Goal: Transaction & Acquisition: Purchase product/service

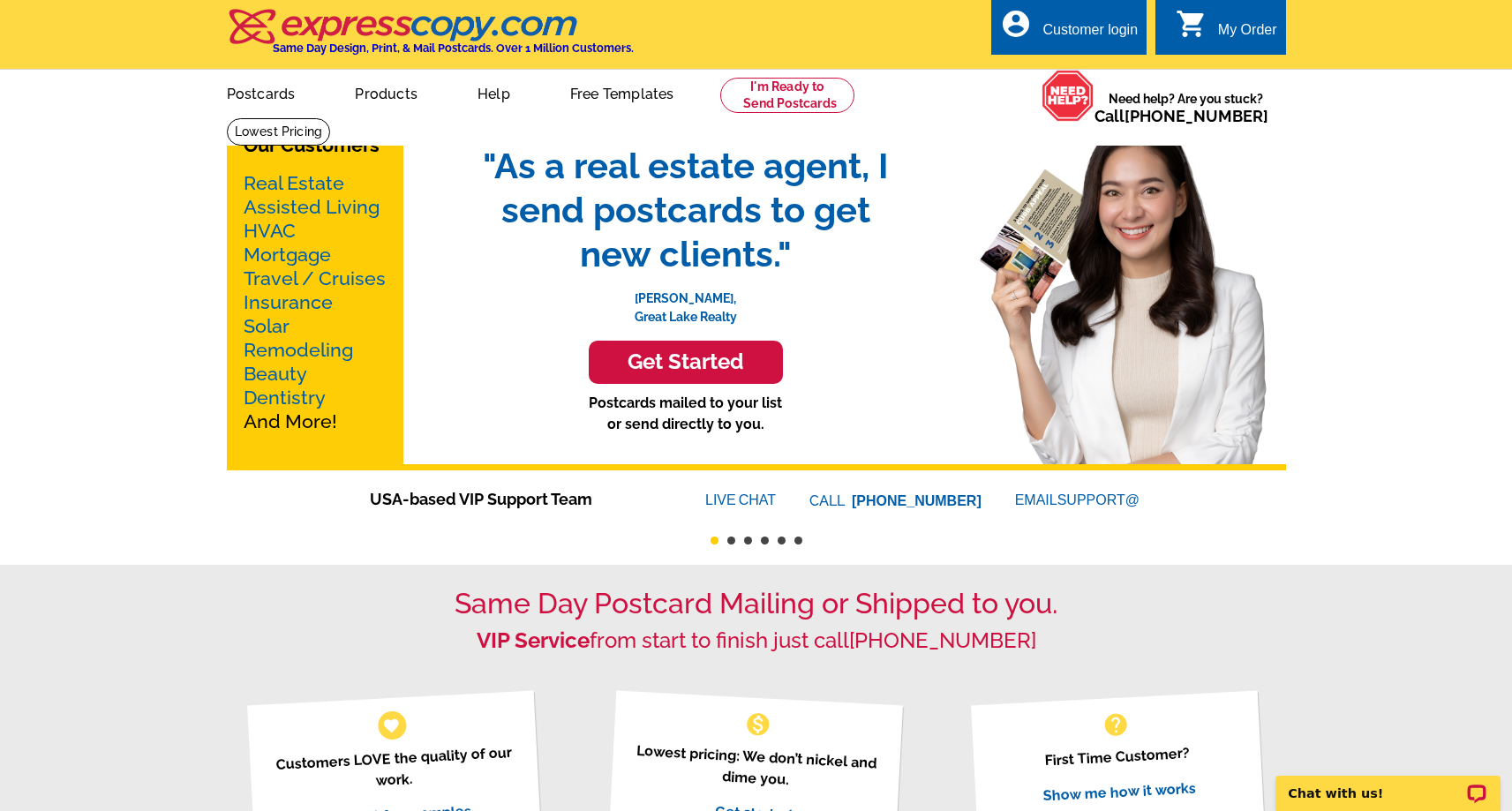
click at [274, 248] on link "Mortgage" at bounding box center [287, 254] width 87 height 22
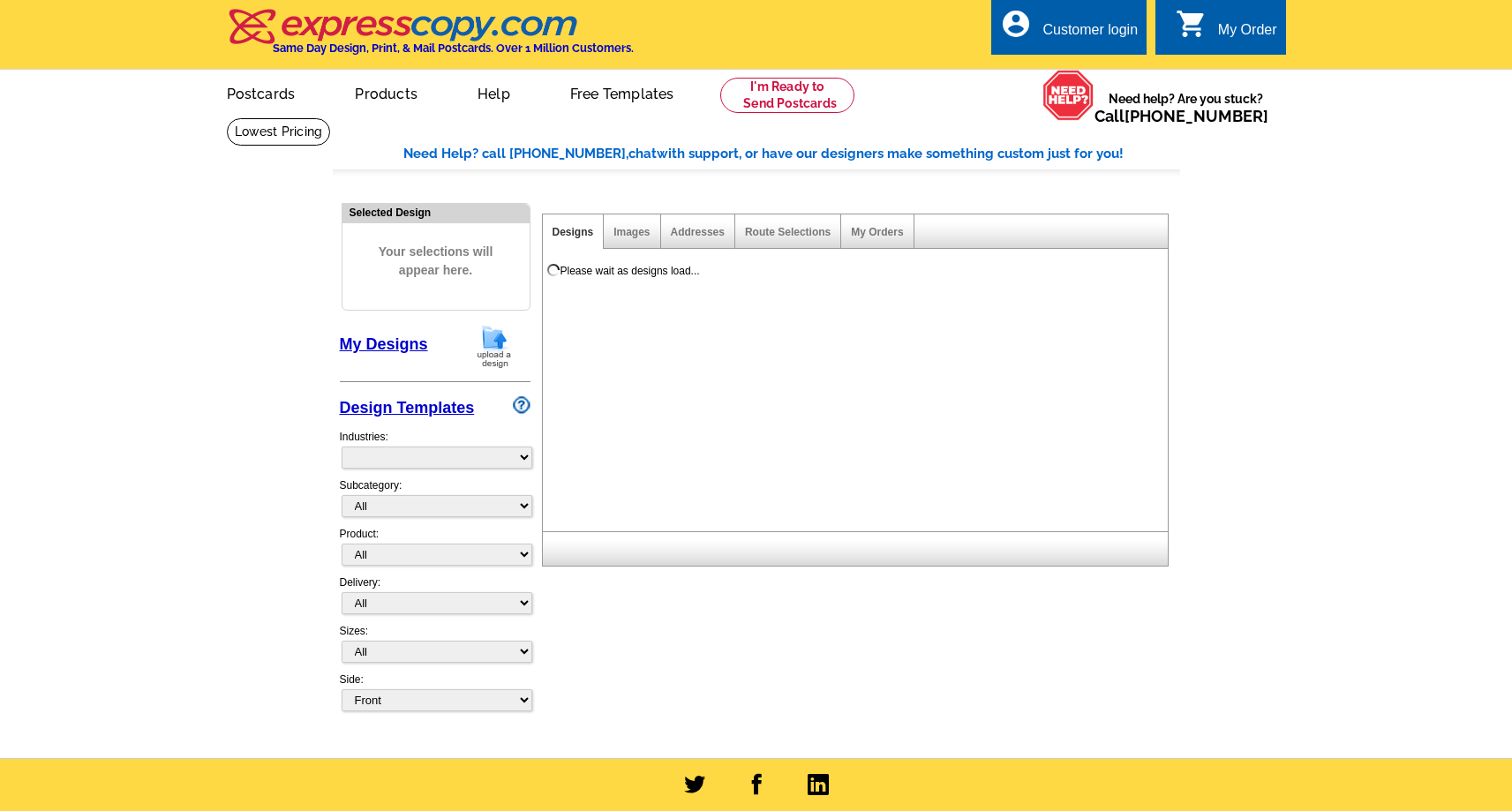
select select "774"
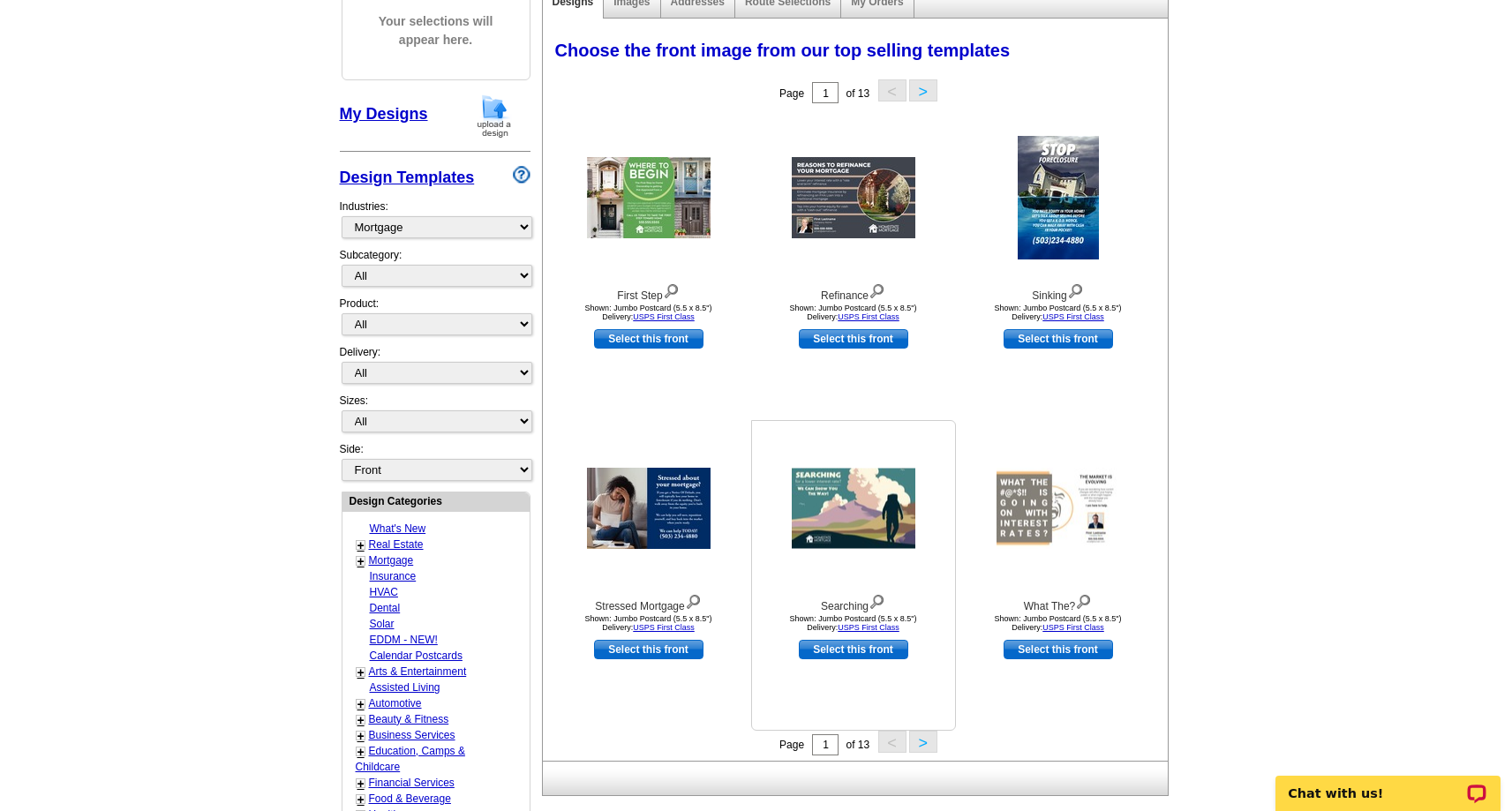
scroll to position [231, 0]
click at [381, 557] on link "Mortgage" at bounding box center [390, 559] width 45 height 12
click at [358, 558] on link "+" at bounding box center [361, 560] width 7 height 14
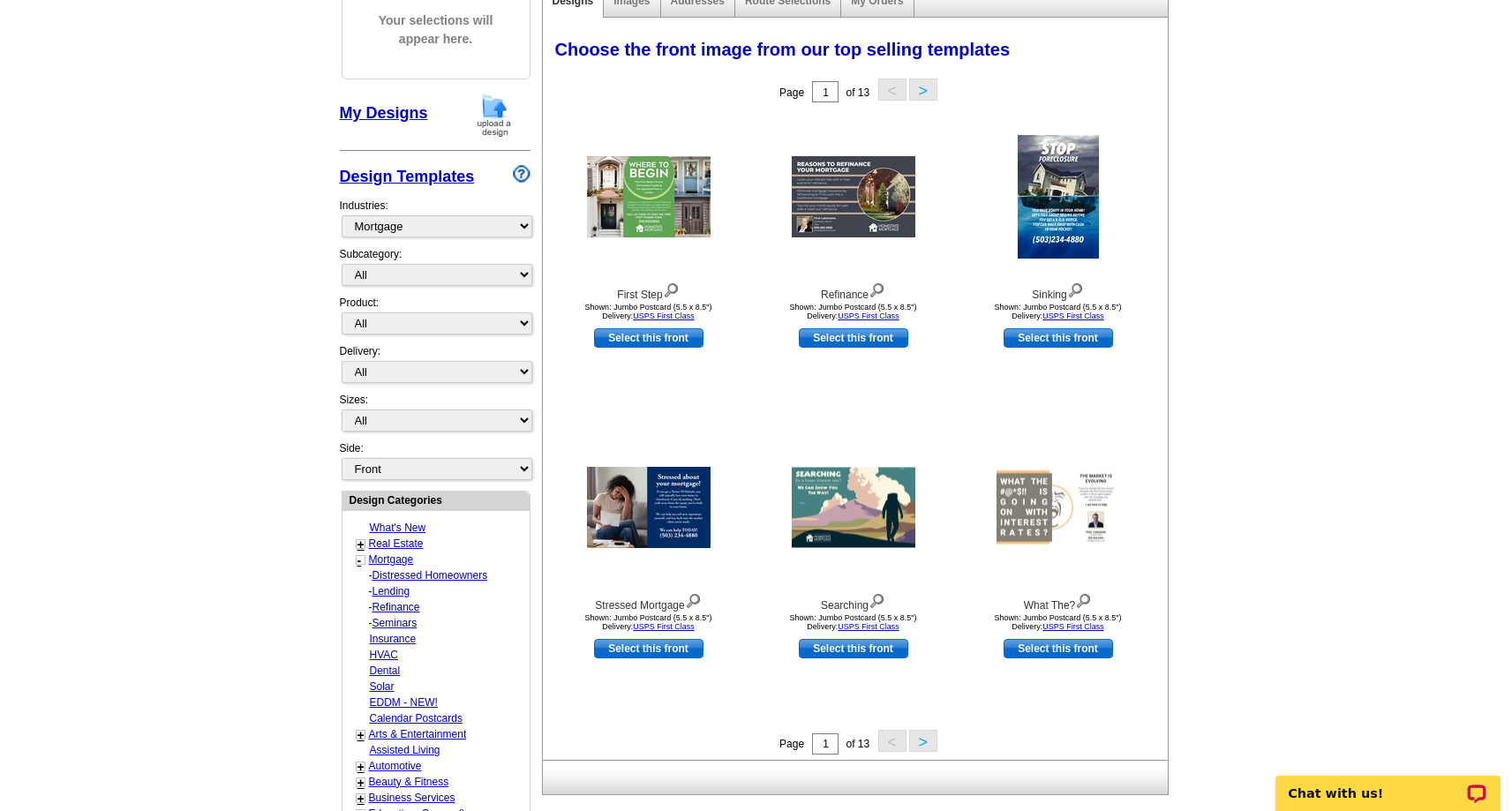
click at [398, 602] on link "Refinance" at bounding box center [396, 607] width 48 height 12
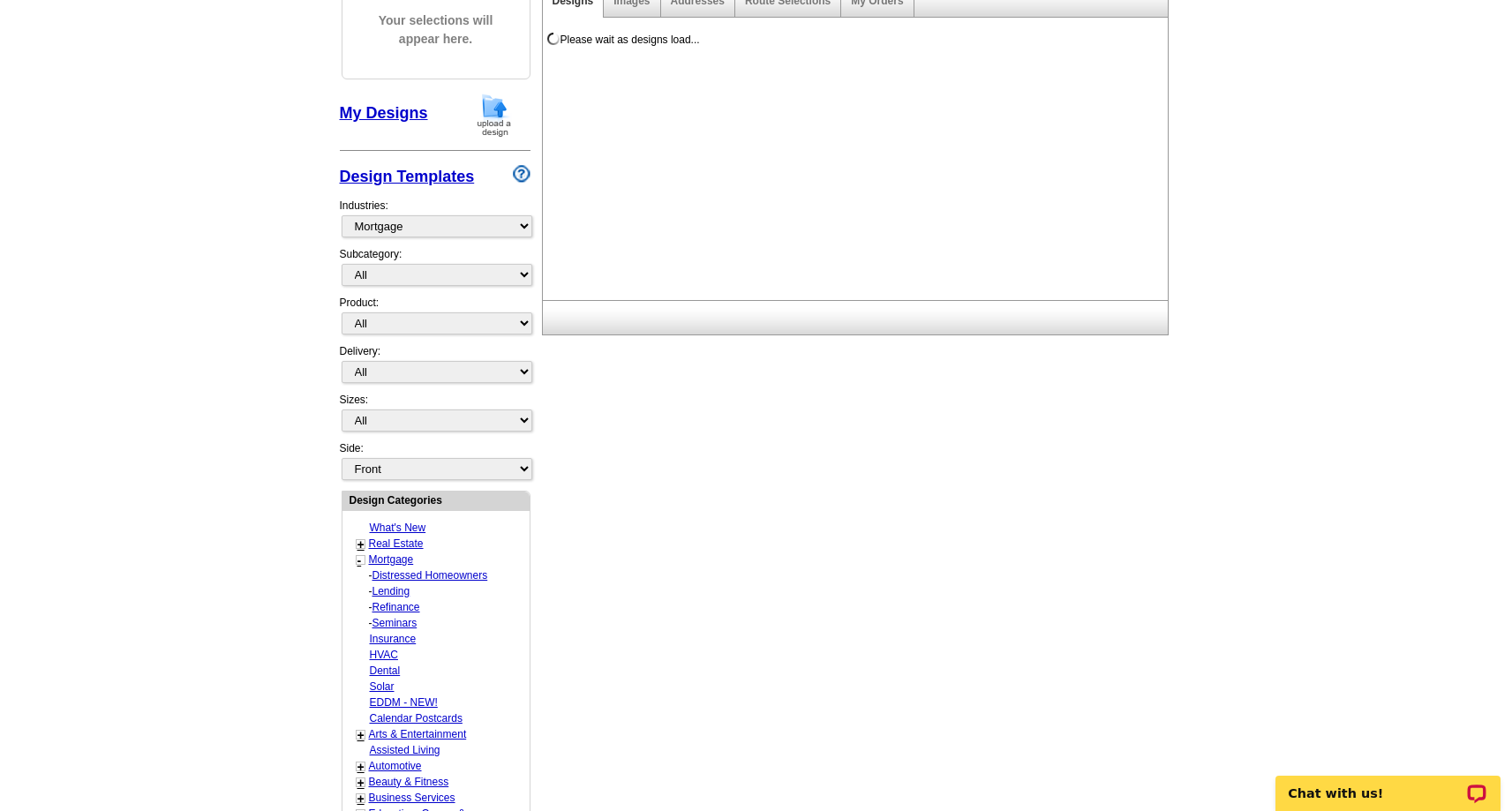
select select "1169"
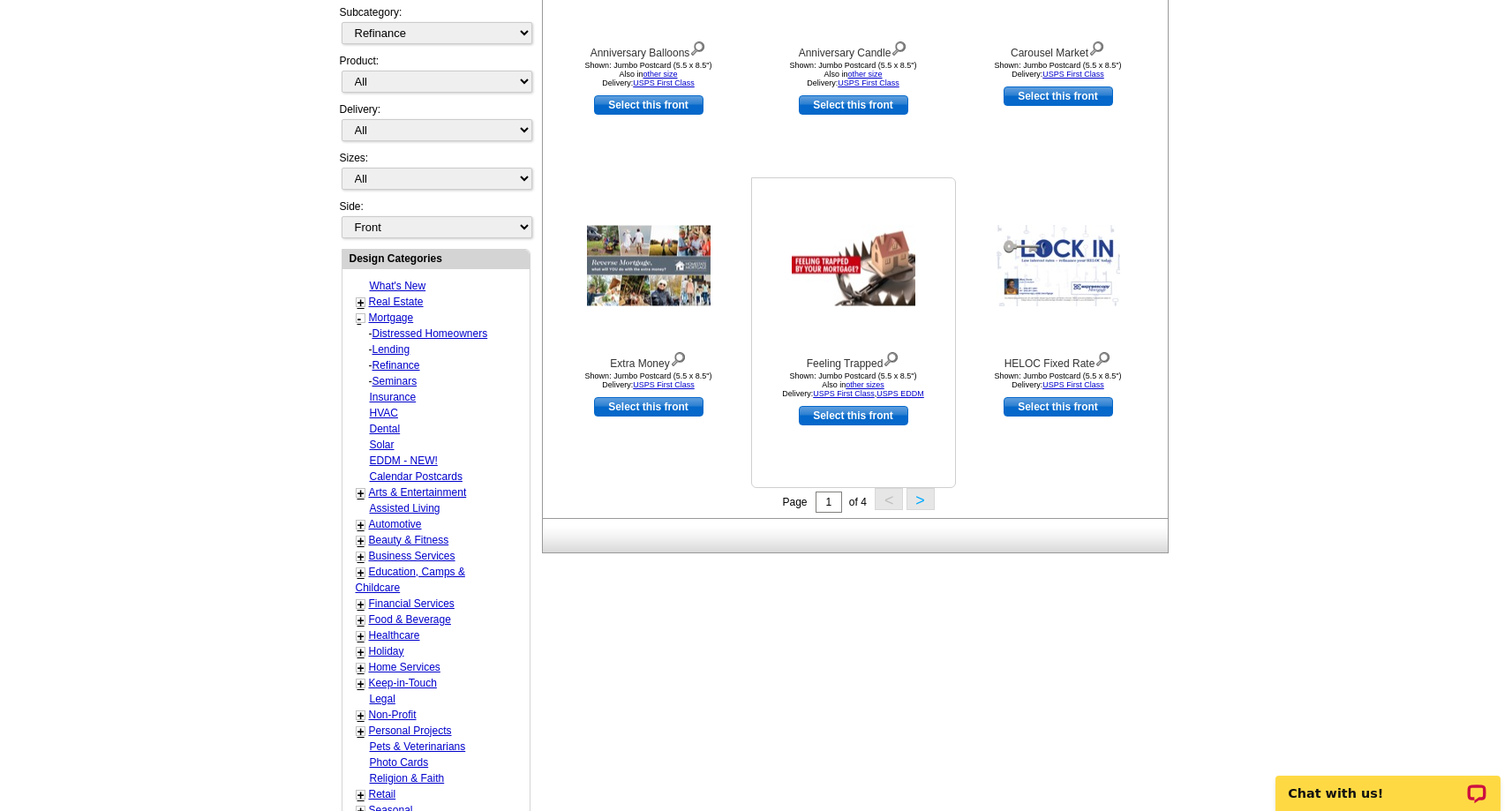
scroll to position [480, 0]
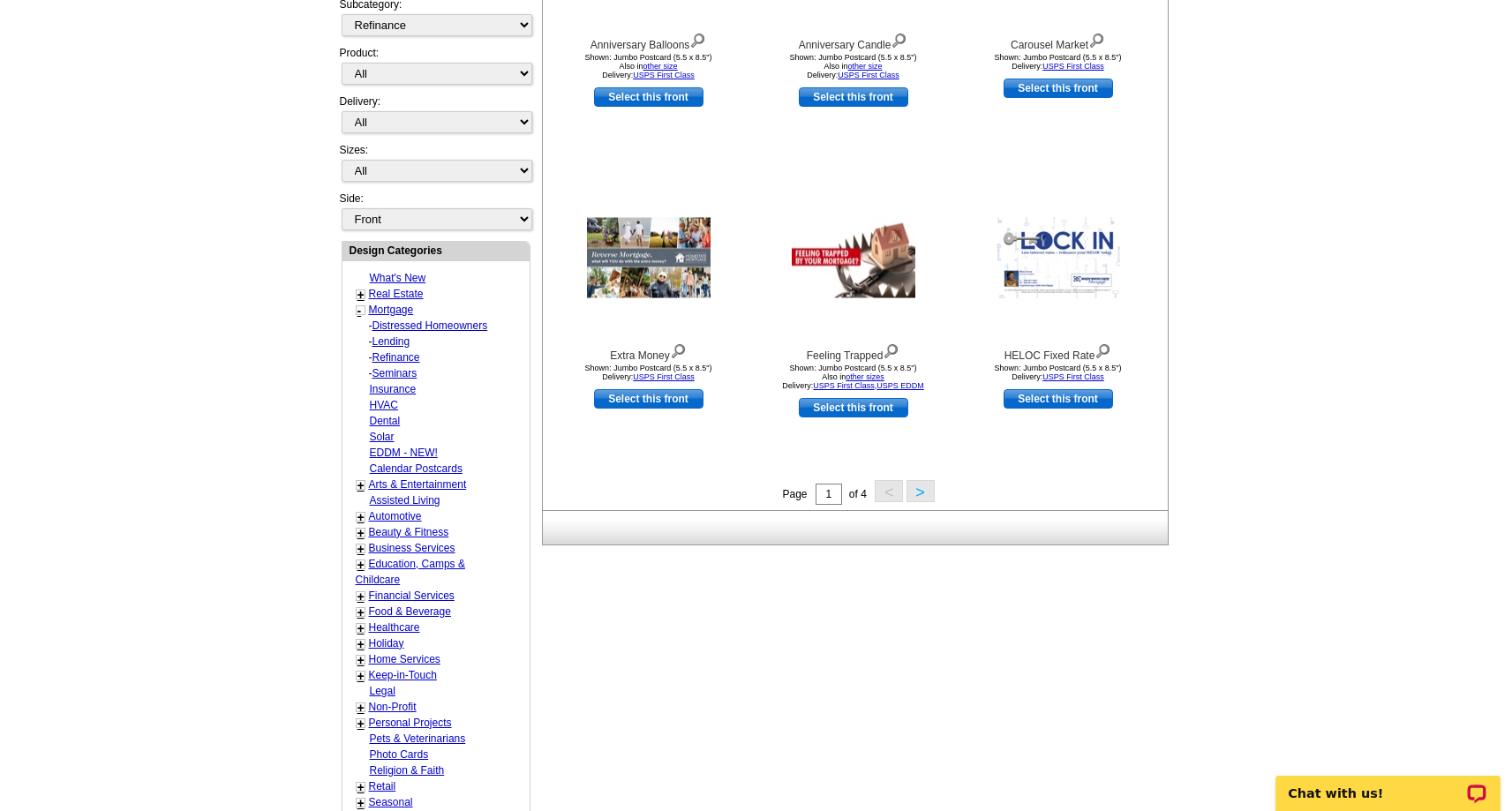
click at [924, 492] on button ">" at bounding box center [920, 491] width 29 height 22
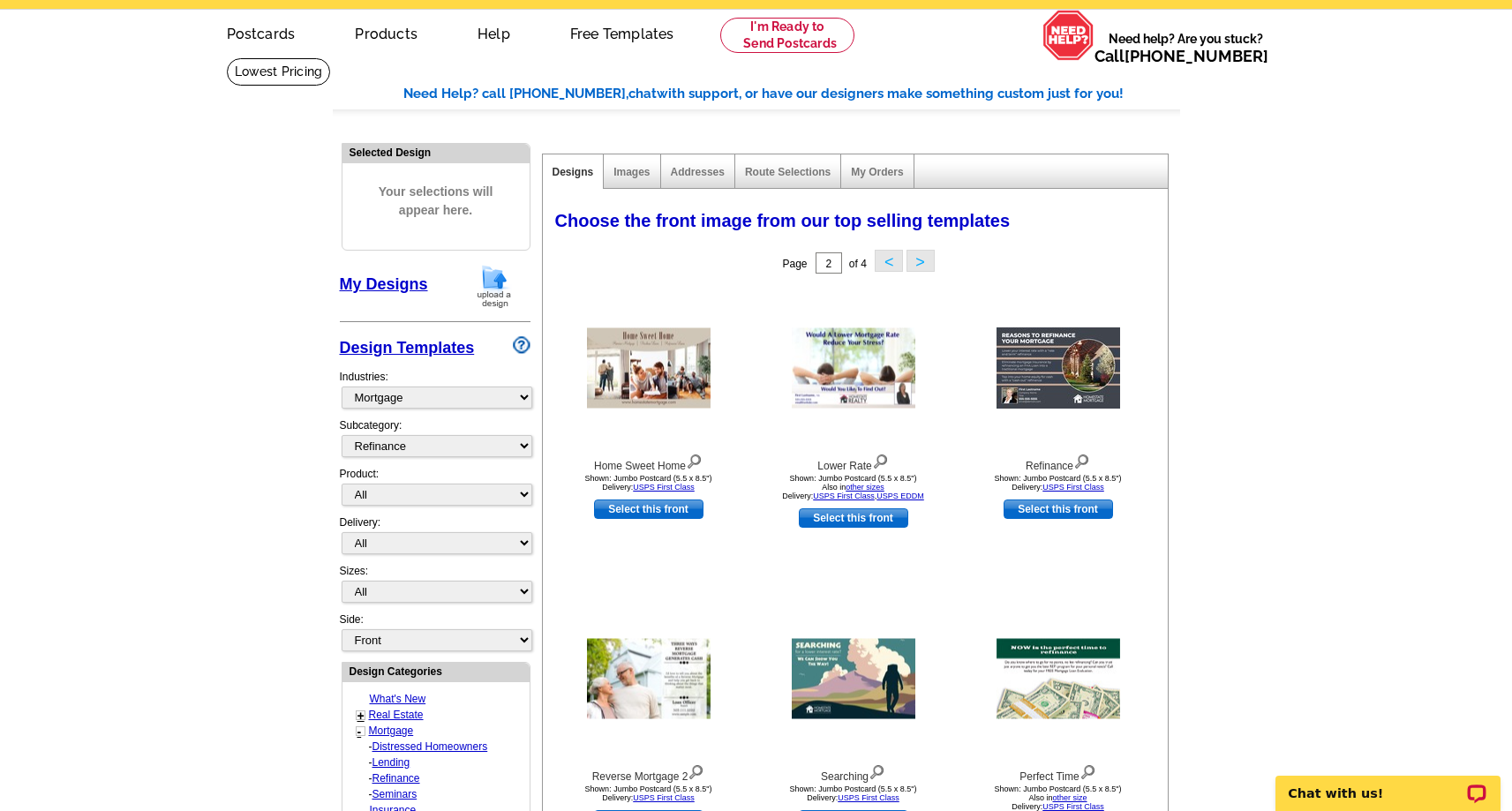
scroll to position [63, 0]
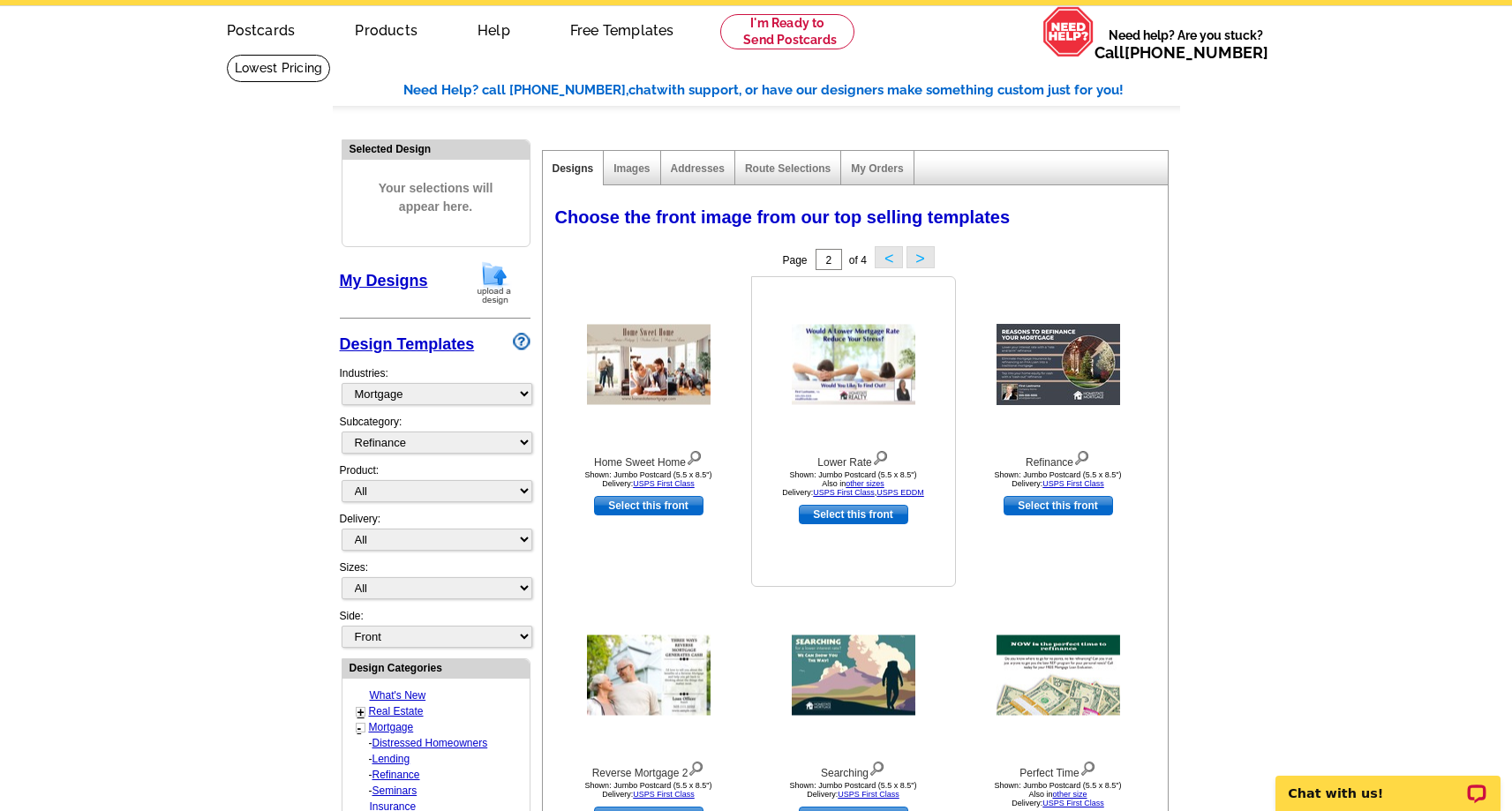
click at [834, 516] on link "Select this front" at bounding box center [853, 515] width 109 height 20
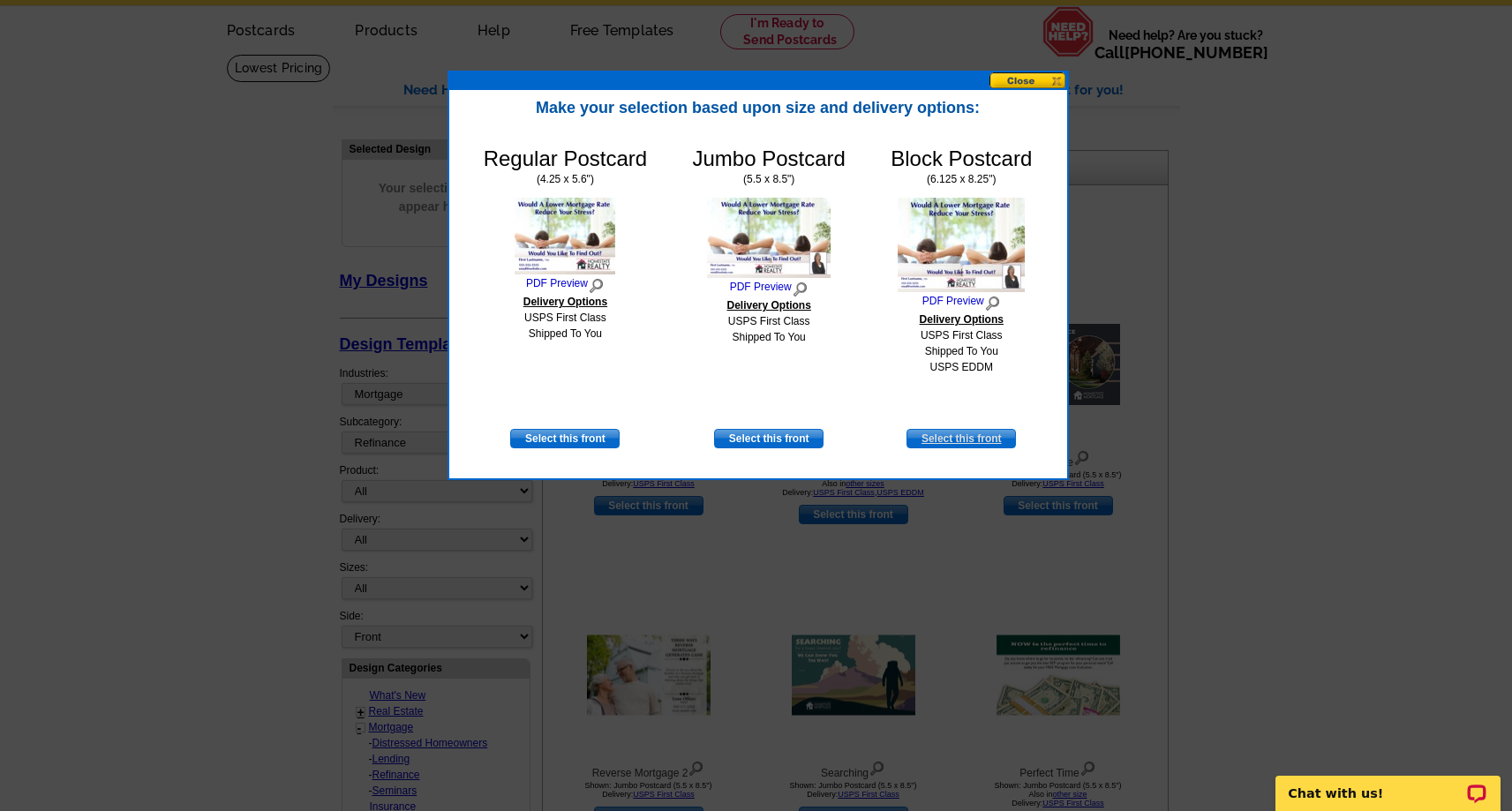
click at [993, 432] on link "Select this front" at bounding box center [961, 439] width 109 height 20
select select "14"
select select "back"
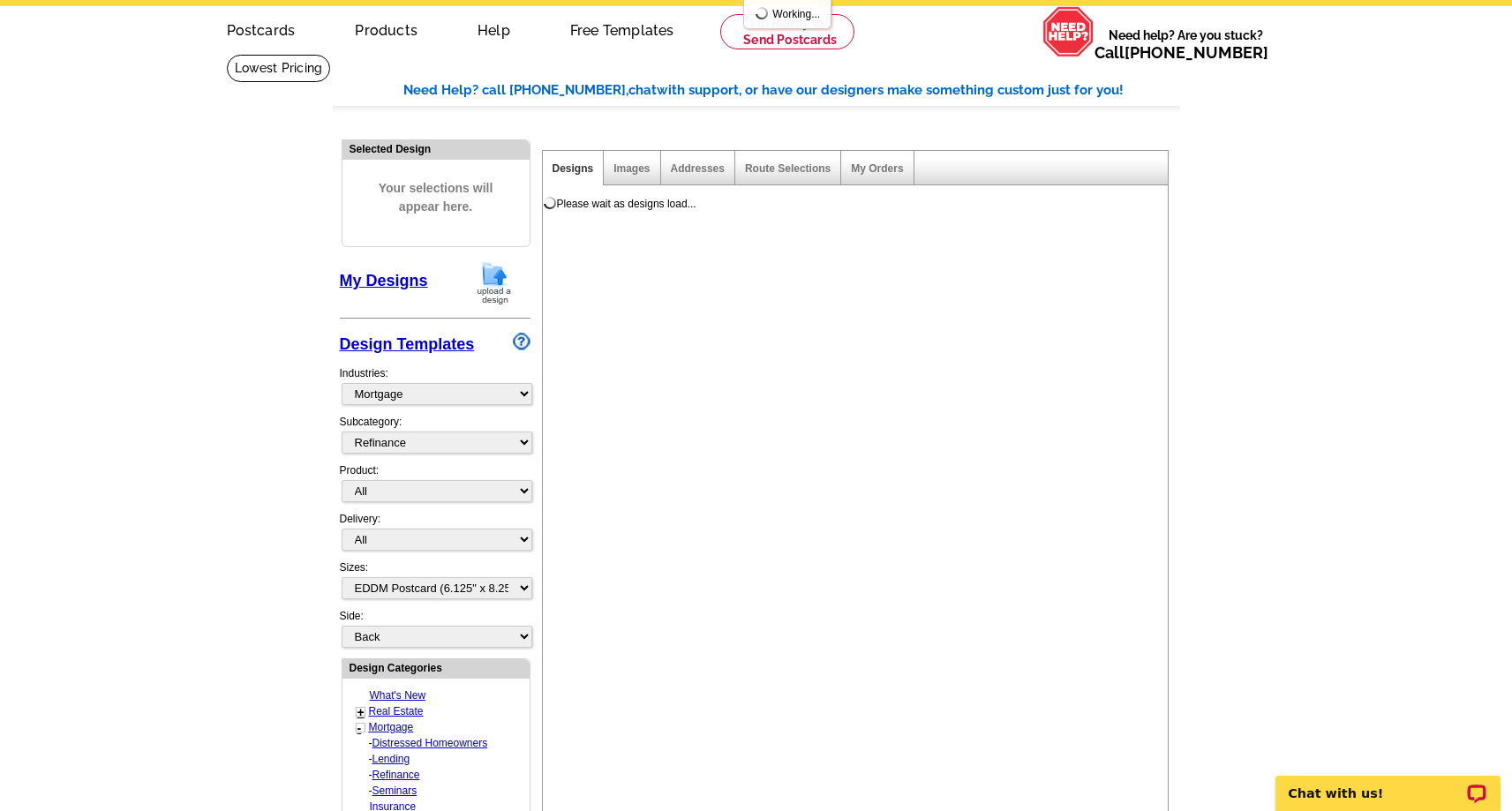
scroll to position [0, 0]
